Goal: Task Accomplishment & Management: Complete application form

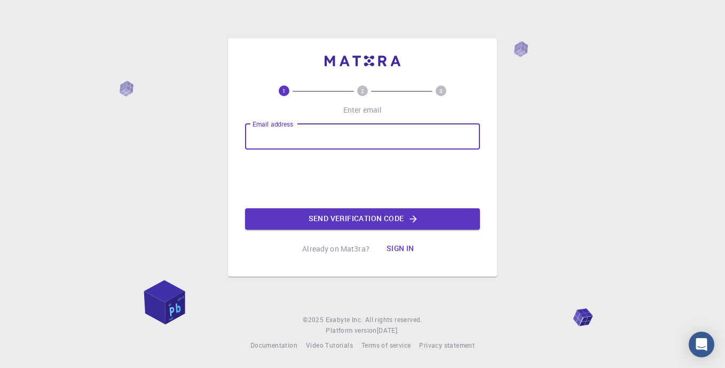
click at [303, 145] on input "Email address" at bounding box center [362, 137] width 235 height 26
type input "[EMAIL_ADDRESS][DOMAIN_NAME]"
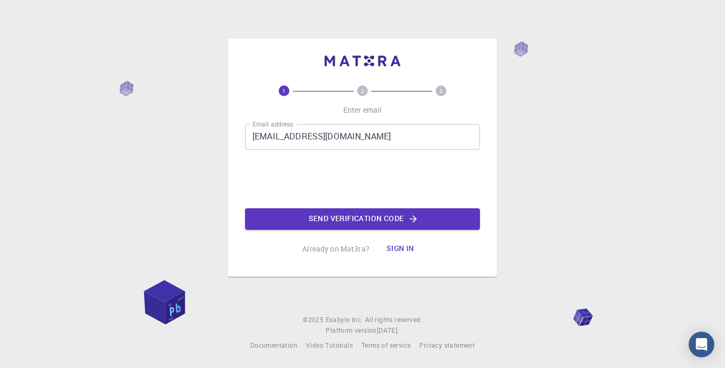
click at [394, 248] on button "Sign in" at bounding box center [400, 248] width 45 height 21
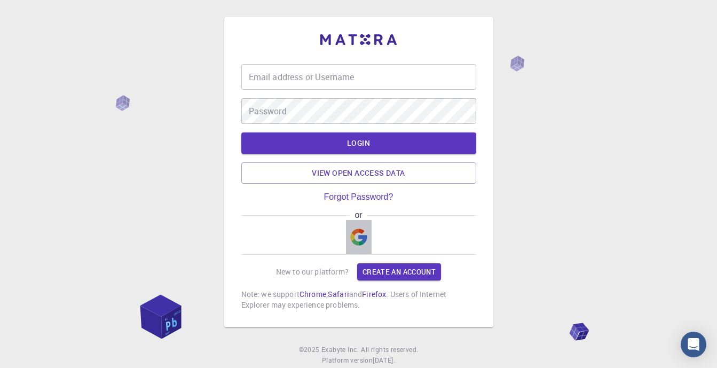
click at [350, 232] on img "button" at bounding box center [358, 236] width 17 height 17
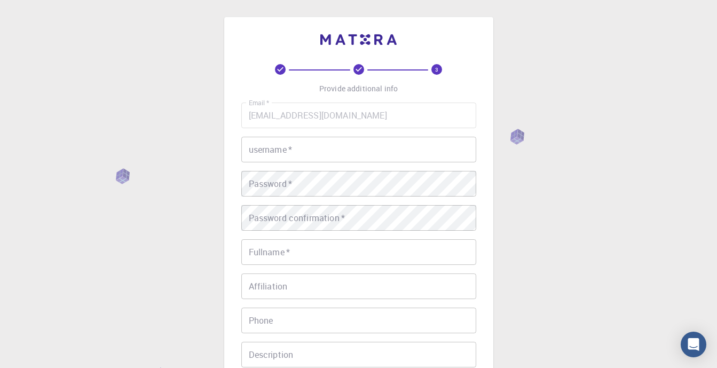
click at [330, 152] on input "username   *" at bounding box center [358, 150] width 235 height 26
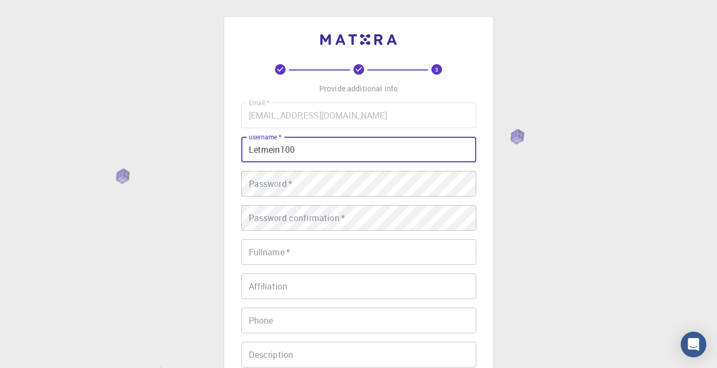
click at [329, 148] on input "Letmein100" at bounding box center [358, 150] width 235 height 26
type input "[PERSON_NAME]"
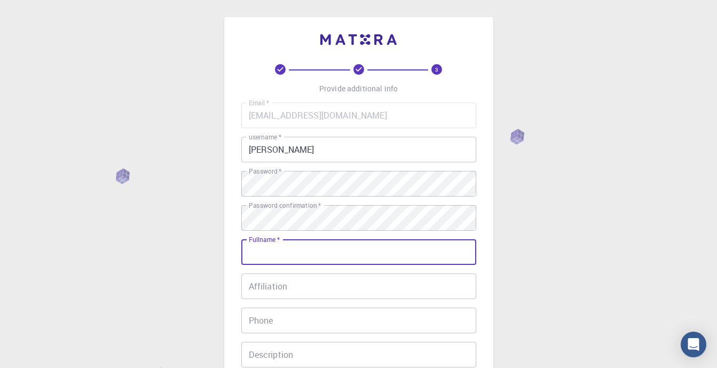
click at [318, 249] on input "Fullname   *" at bounding box center [358, 252] width 235 height 26
type input "[PERSON_NAME]"
type input "[PHONE_NUMBER]"
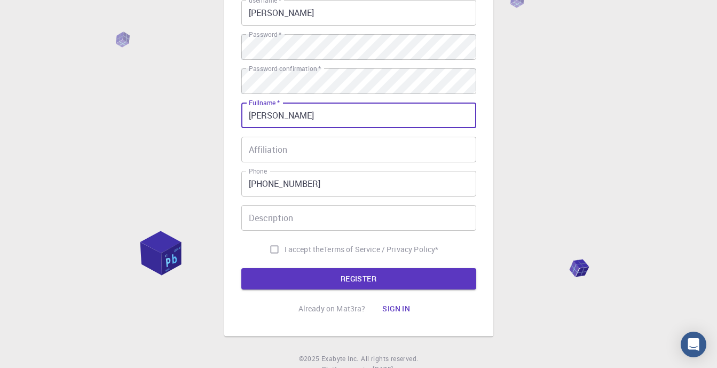
scroll to position [140, 0]
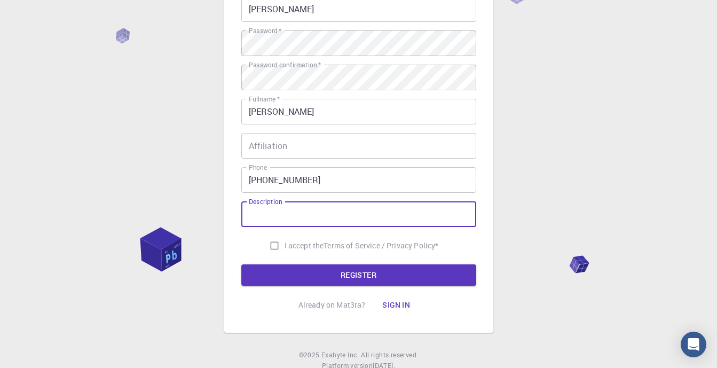
click at [303, 214] on input "Description" at bounding box center [358, 214] width 235 height 26
type input "Statistics"
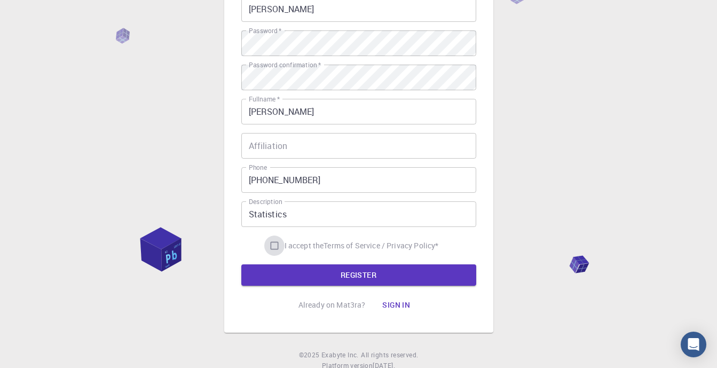
click at [274, 244] on input "I accept the Terms of Service / Privacy Policy *" at bounding box center [274, 245] width 20 height 20
checkbox input "true"
click at [312, 270] on button "REGISTER" at bounding box center [358, 274] width 235 height 21
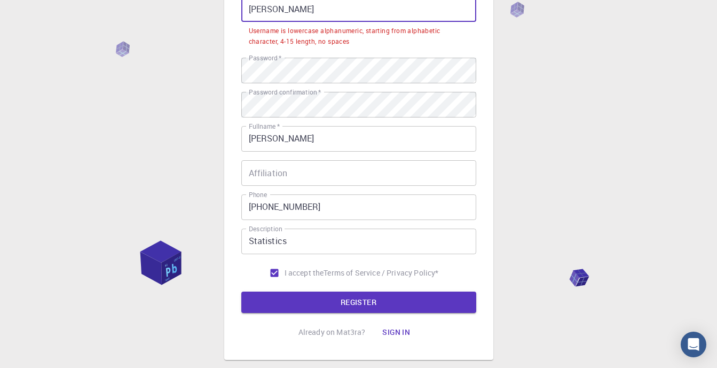
click at [390, 10] on input "[PERSON_NAME]" at bounding box center [358, 9] width 235 height 26
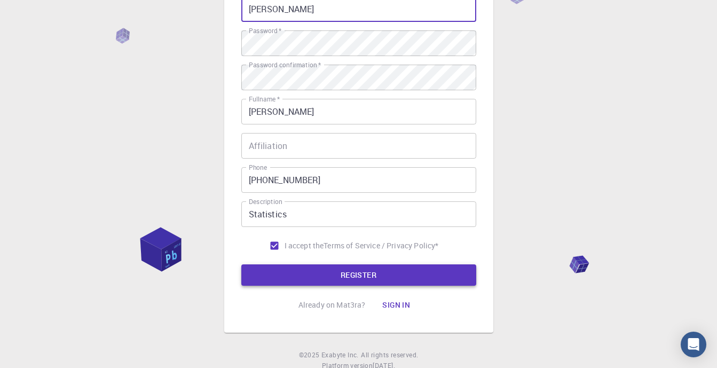
type input "[PERSON_NAME]"
click at [362, 274] on button "REGISTER" at bounding box center [358, 274] width 235 height 21
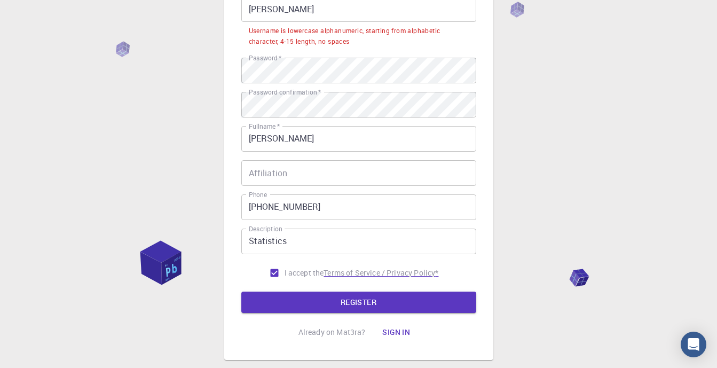
click at [362, 274] on p "Terms of Service / Privacy Policy *" at bounding box center [380, 272] width 115 height 11
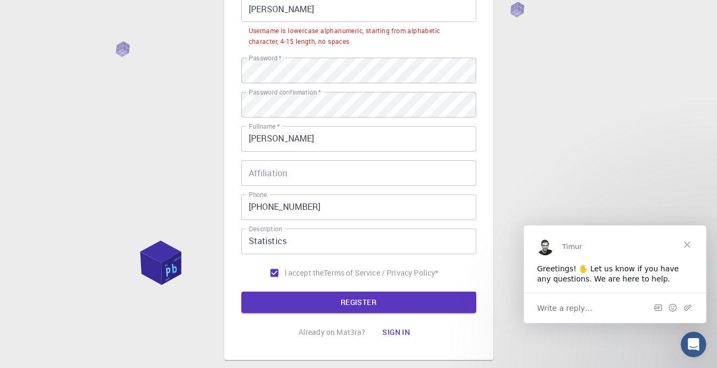
scroll to position [0, 0]
